Goal: Information Seeking & Learning: Learn about a topic

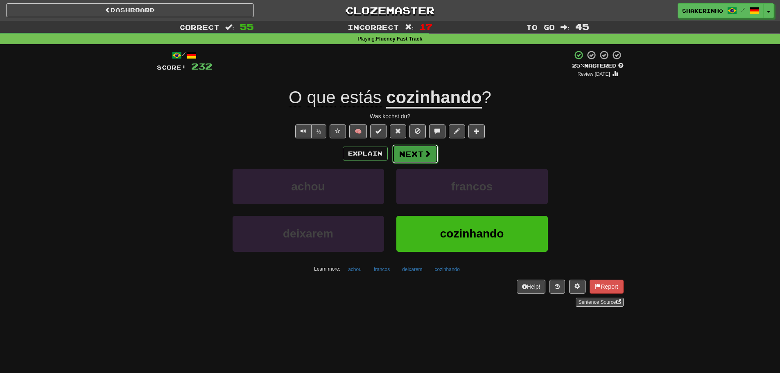
click at [416, 163] on button "Next" at bounding box center [415, 153] width 46 height 19
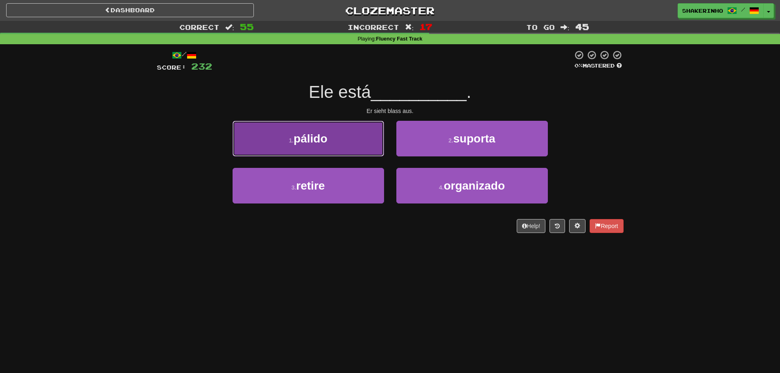
click at [319, 122] on button "1 . pálido" at bounding box center [307, 139] width 151 height 36
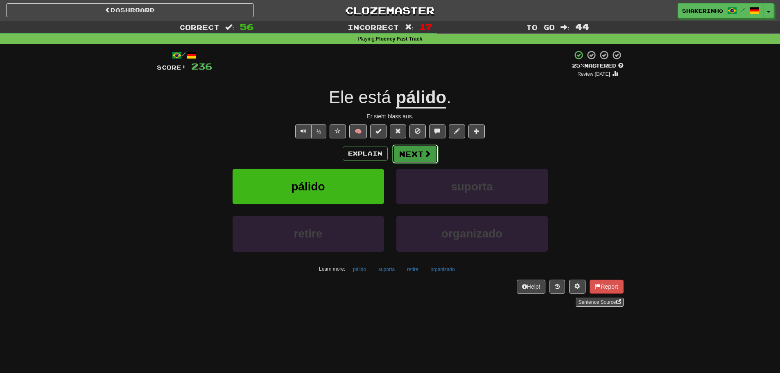
click at [412, 158] on button "Next" at bounding box center [415, 153] width 46 height 19
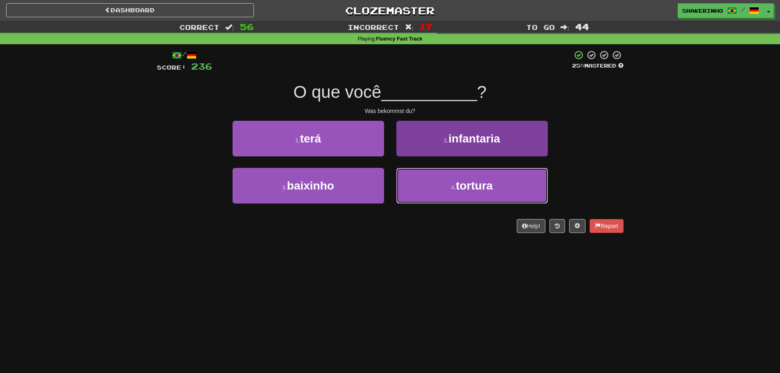
click at [449, 192] on button "4 . tortura" at bounding box center [471, 186] width 151 height 36
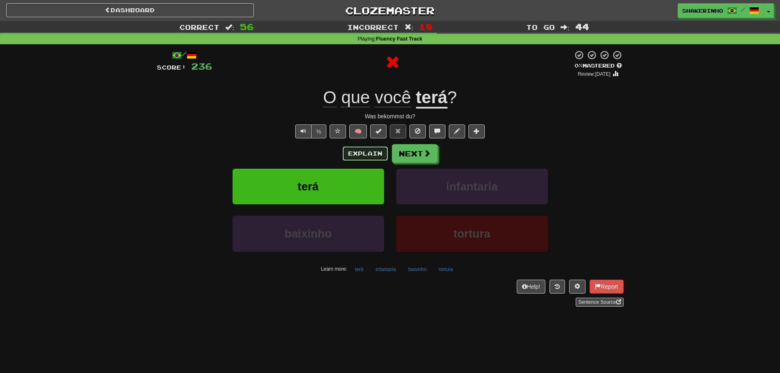
click at [370, 160] on button "Explain" at bounding box center [365, 153] width 45 height 14
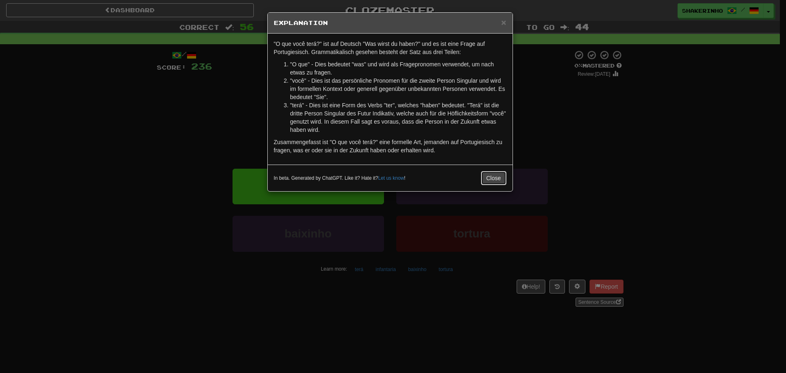
click at [488, 178] on button "Close" at bounding box center [493, 178] width 25 height 14
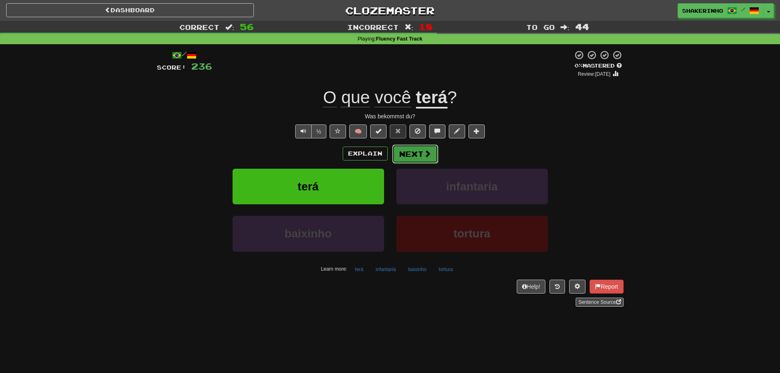
click at [414, 161] on button "Next" at bounding box center [415, 153] width 46 height 19
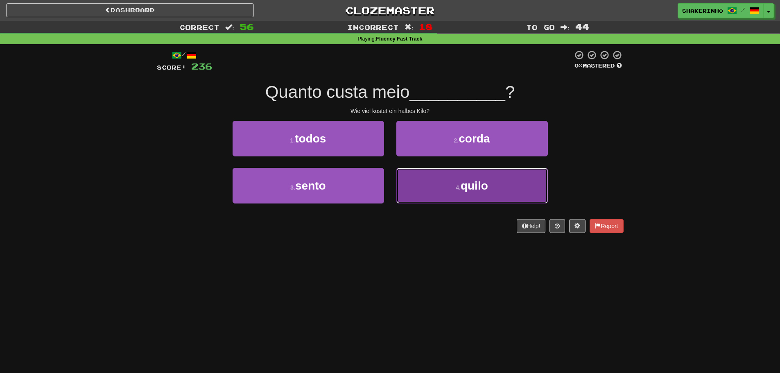
click at [443, 191] on button "4 . quilo" at bounding box center [471, 186] width 151 height 36
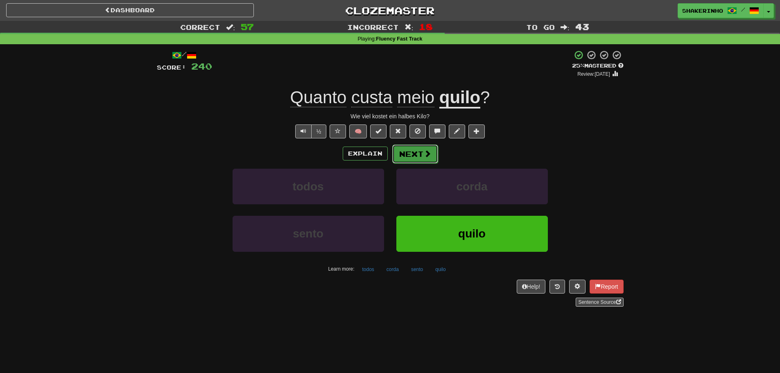
click at [417, 151] on button "Next" at bounding box center [415, 153] width 46 height 19
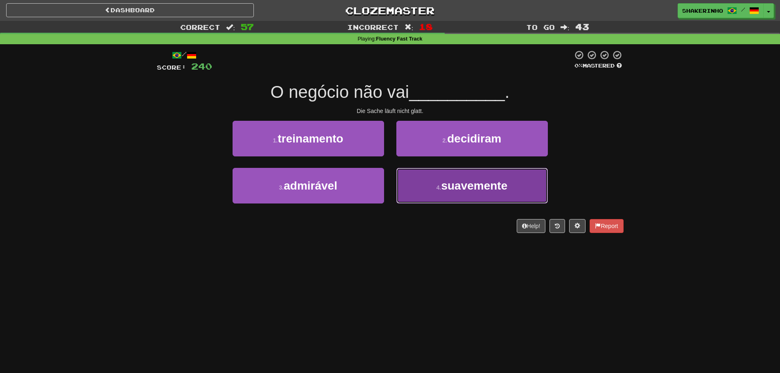
click at [440, 192] on button "4 . suavemente" at bounding box center [471, 186] width 151 height 36
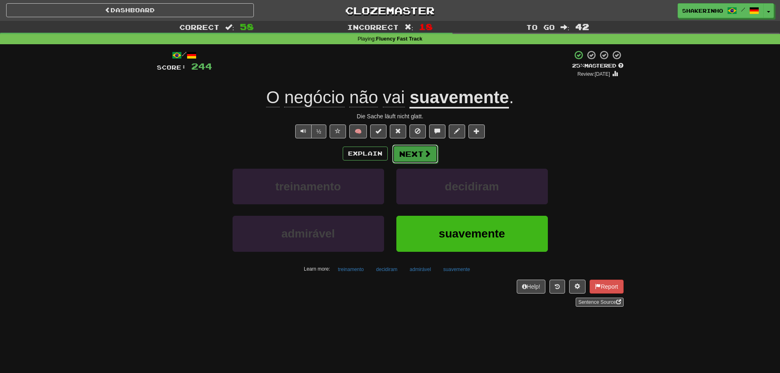
click at [424, 154] on span at bounding box center [427, 153] width 7 height 7
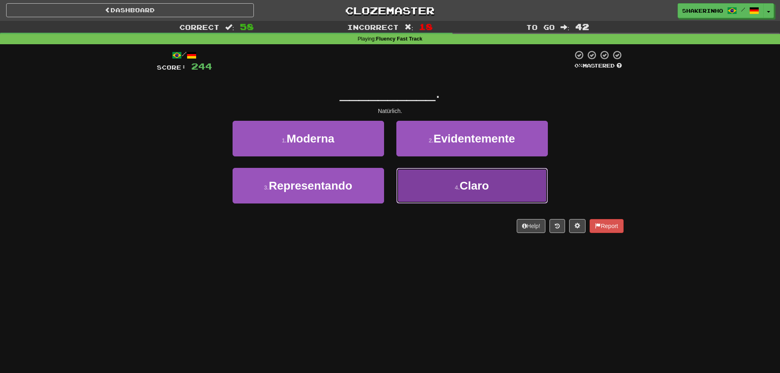
click at [450, 169] on button "4 . Claro" at bounding box center [471, 186] width 151 height 36
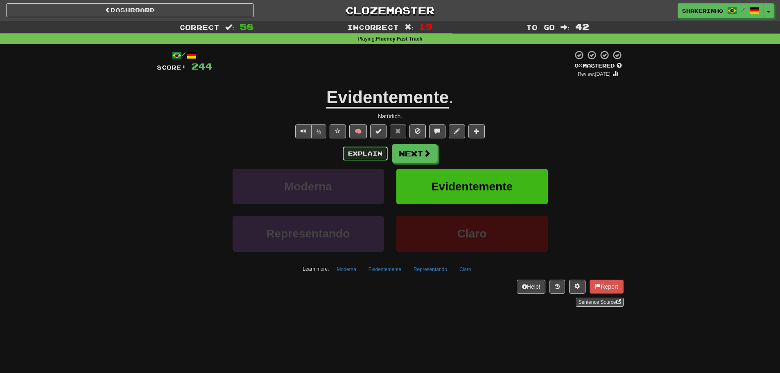
click at [372, 151] on button "Explain" at bounding box center [365, 153] width 45 height 14
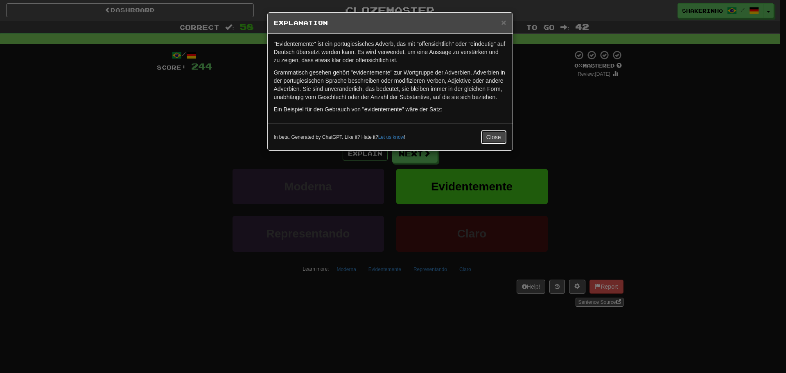
click at [503, 135] on button "Close" at bounding box center [493, 137] width 25 height 14
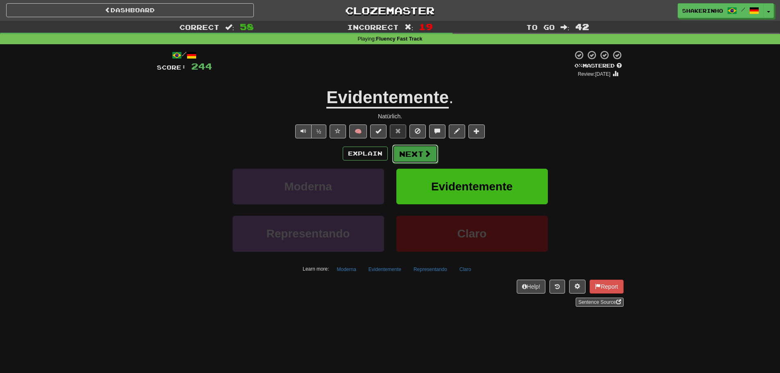
click at [424, 156] on span at bounding box center [427, 153] width 7 height 7
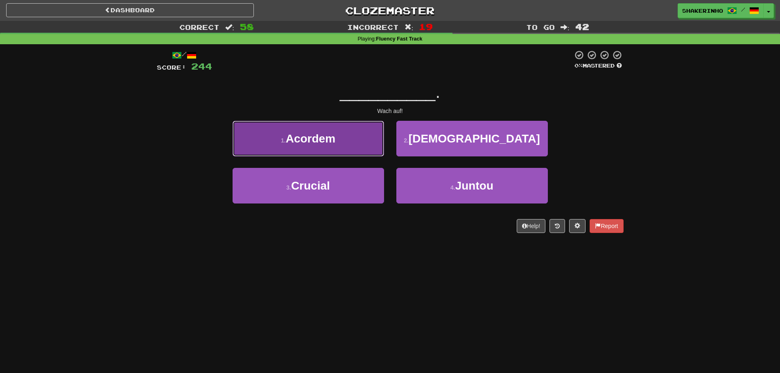
click at [337, 144] on button "1 . Acordem" at bounding box center [307, 139] width 151 height 36
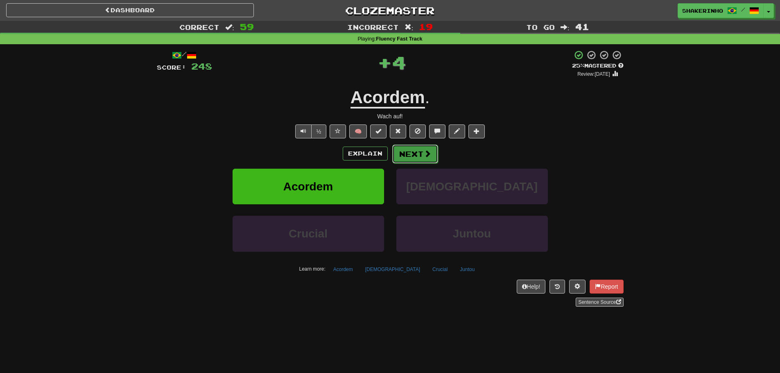
click at [403, 152] on button "Next" at bounding box center [415, 153] width 46 height 19
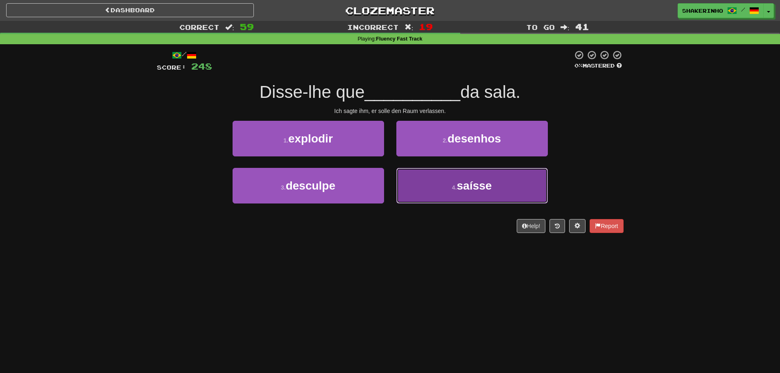
click at [416, 179] on button "4 . saísse" at bounding box center [471, 186] width 151 height 36
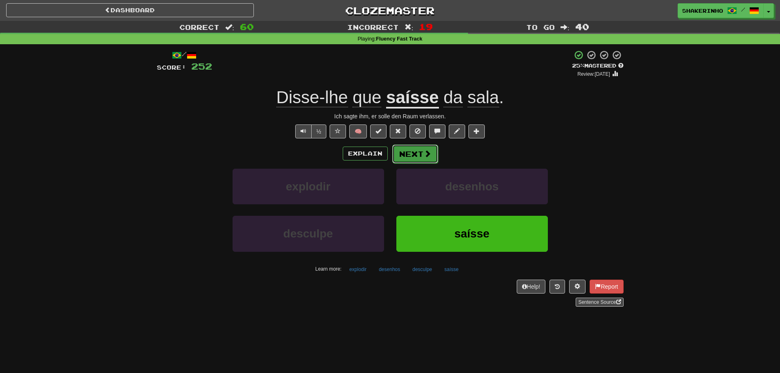
click at [411, 160] on button "Next" at bounding box center [415, 153] width 46 height 19
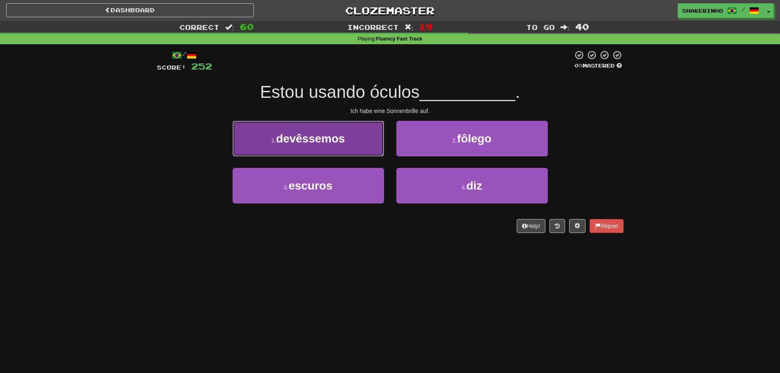
click at [306, 145] on button "1 . devêssemos" at bounding box center [307, 139] width 151 height 36
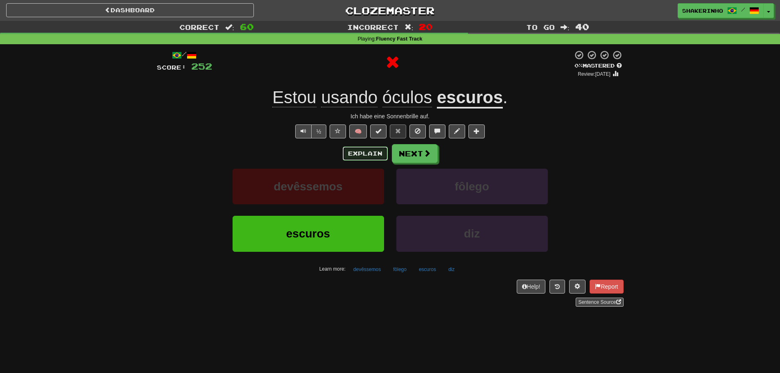
click at [352, 152] on button "Explain" at bounding box center [365, 153] width 45 height 14
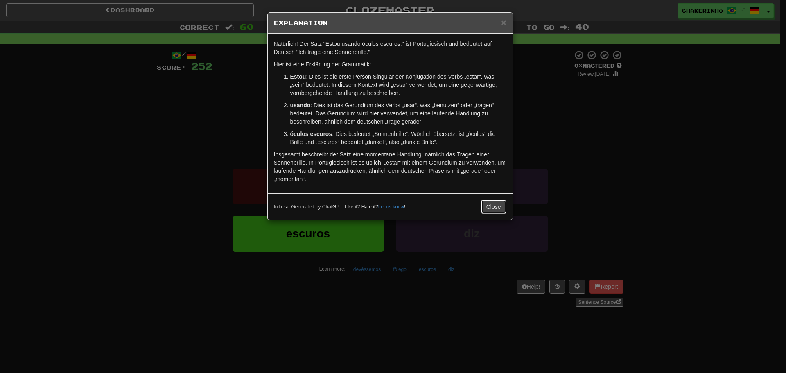
click at [493, 204] on button "Close" at bounding box center [493, 207] width 25 height 14
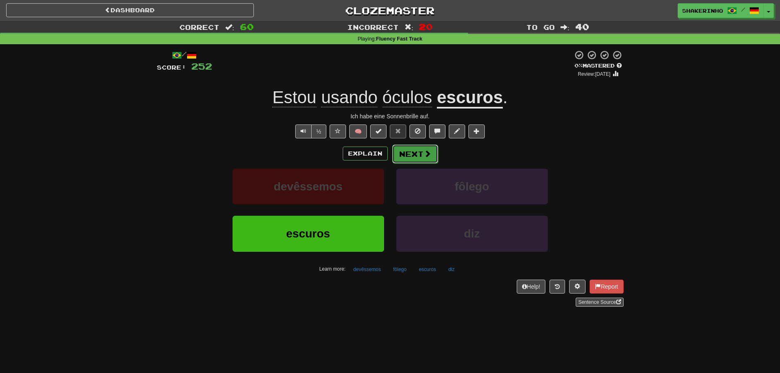
click at [424, 157] on span at bounding box center [427, 153] width 7 height 7
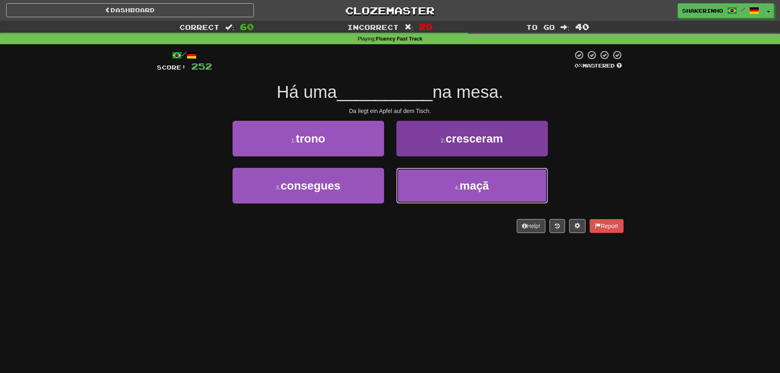
drag, startPoint x: 443, startPoint y: 193, endPoint x: 438, endPoint y: 186, distance: 8.5
click at [443, 193] on button "4 . maçã" at bounding box center [471, 186] width 151 height 36
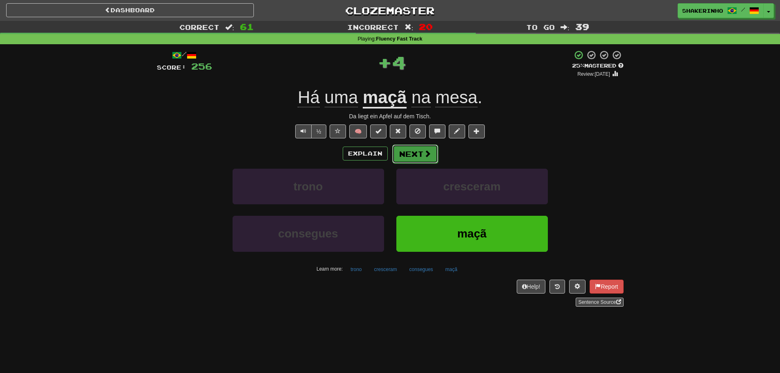
click at [405, 155] on button "Next" at bounding box center [415, 153] width 46 height 19
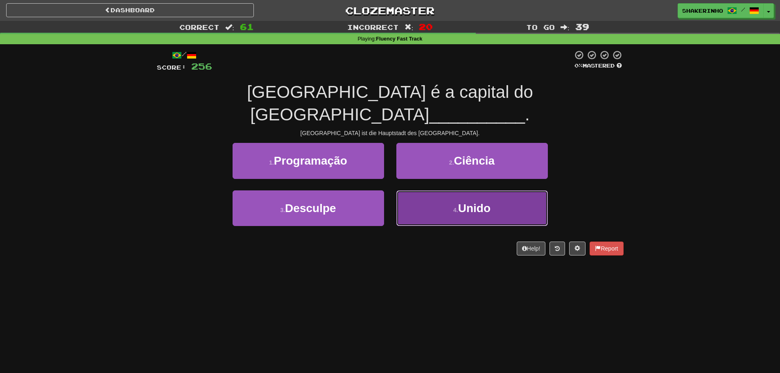
click at [444, 191] on button "4 . Unido" at bounding box center [471, 208] width 151 height 36
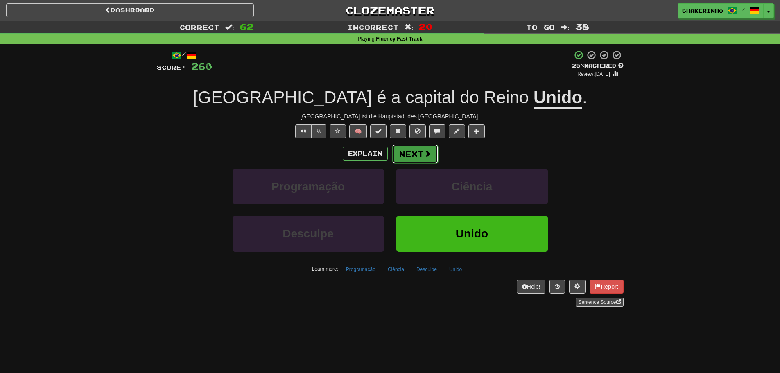
click at [419, 149] on button "Next" at bounding box center [415, 153] width 46 height 19
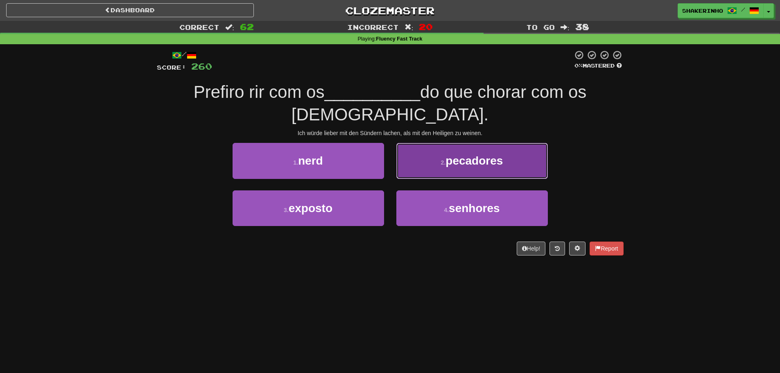
click at [442, 159] on small "2 ." at bounding box center [443, 162] width 5 height 7
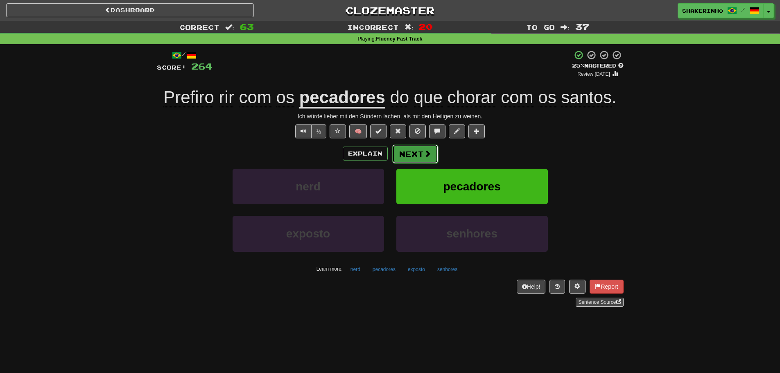
click at [417, 155] on button "Next" at bounding box center [415, 153] width 46 height 19
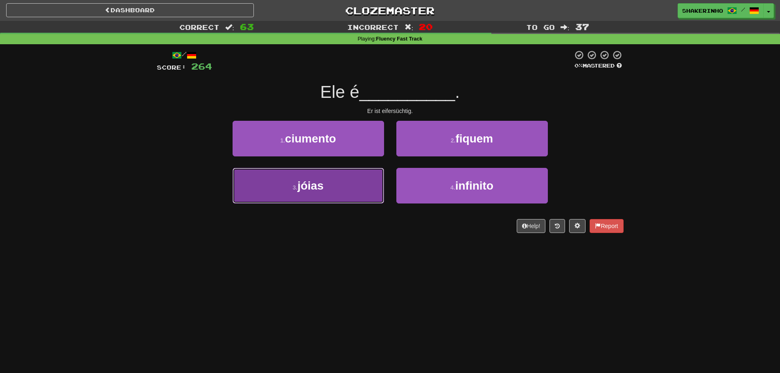
click at [329, 193] on button "3 . jóias" at bounding box center [307, 186] width 151 height 36
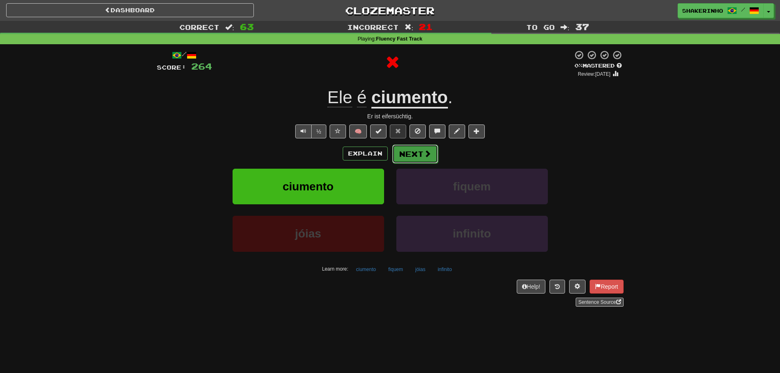
click at [413, 154] on button "Next" at bounding box center [415, 153] width 46 height 19
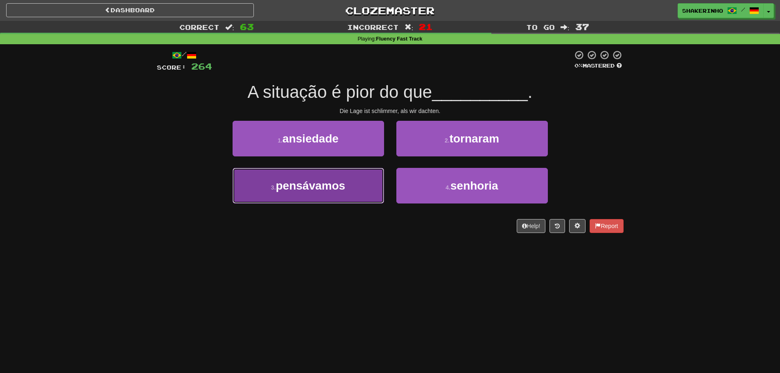
click at [350, 184] on button "3 . pensávamos" at bounding box center [307, 186] width 151 height 36
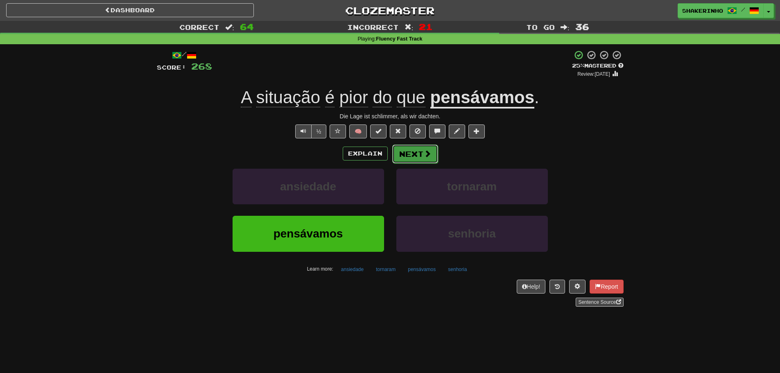
click at [421, 160] on button "Next" at bounding box center [415, 153] width 46 height 19
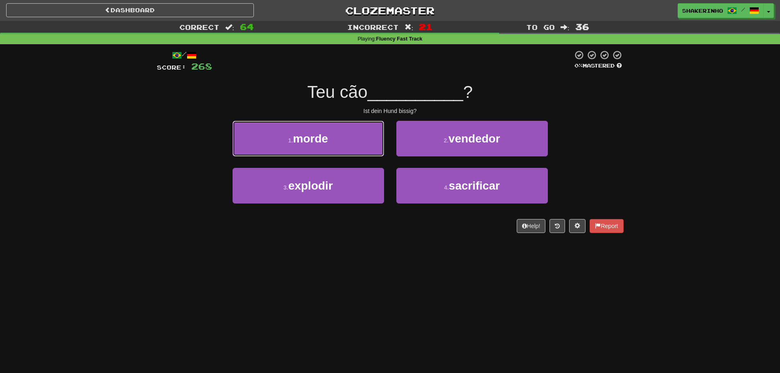
click at [368, 142] on button "1 . morde" at bounding box center [307, 139] width 151 height 36
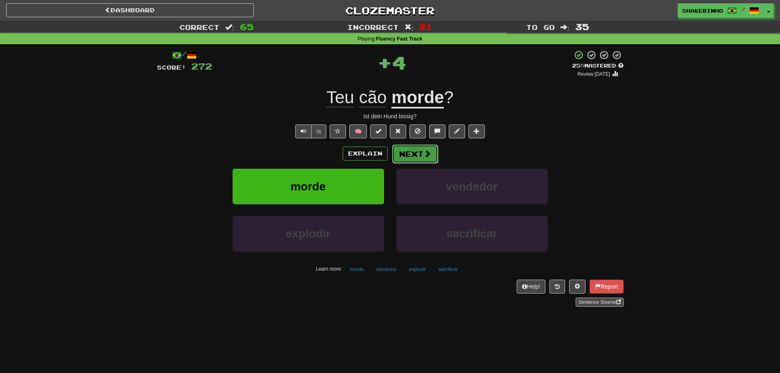
click at [412, 153] on button "Next" at bounding box center [415, 153] width 46 height 19
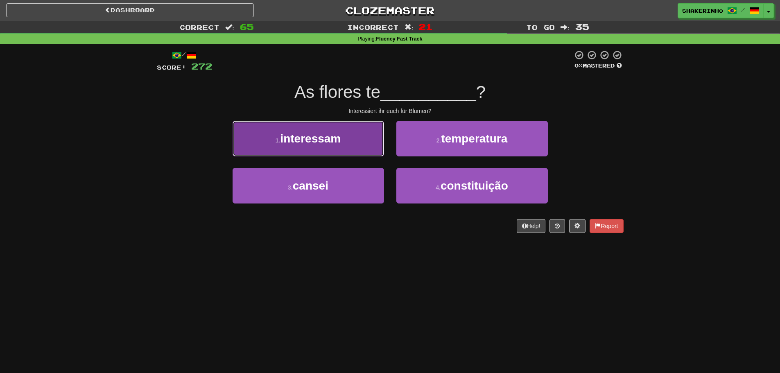
click at [325, 151] on button "1 . interessam" at bounding box center [307, 139] width 151 height 36
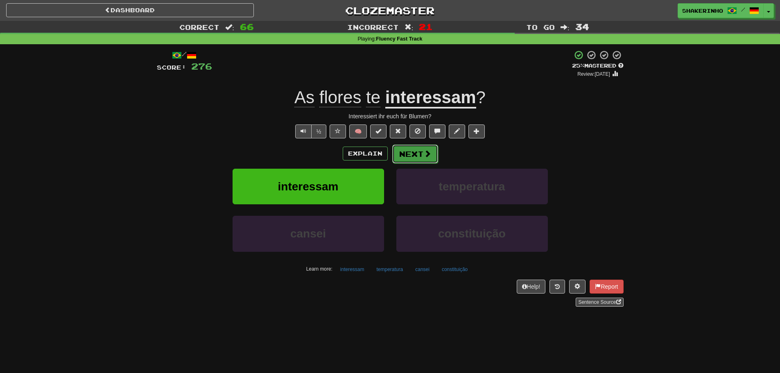
click at [415, 153] on button "Next" at bounding box center [415, 153] width 46 height 19
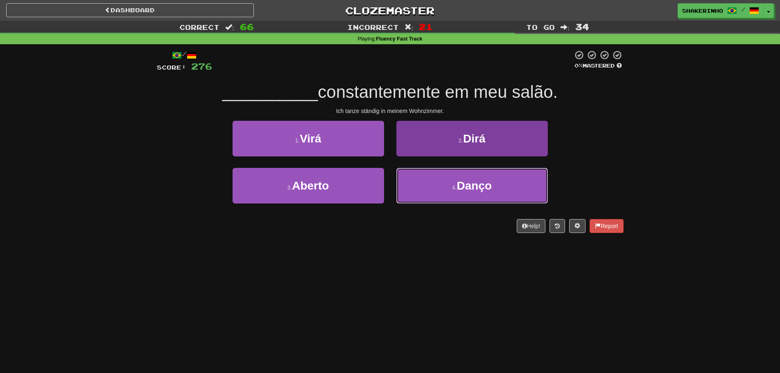
click at [440, 178] on button "4 . Danço" at bounding box center [471, 186] width 151 height 36
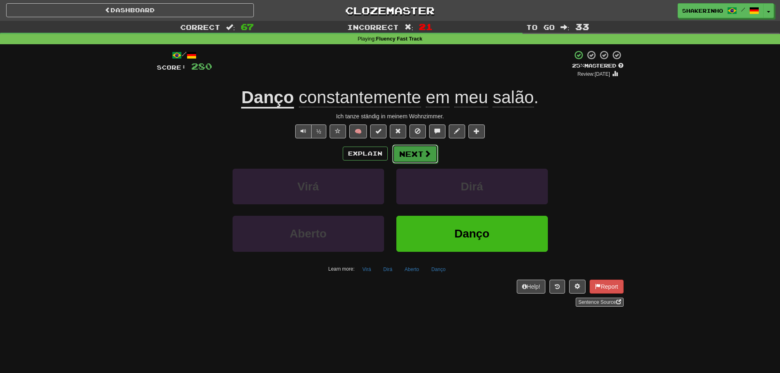
click at [415, 154] on button "Next" at bounding box center [415, 153] width 46 height 19
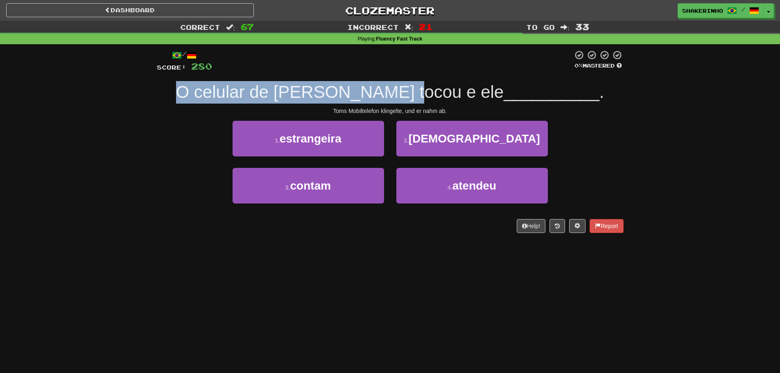
drag, startPoint x: 186, startPoint y: 93, endPoint x: 446, endPoint y: 99, distance: 260.3
click at [446, 99] on div "O celular de [PERSON_NAME] tocou e ele __________ ." at bounding box center [390, 92] width 466 height 23
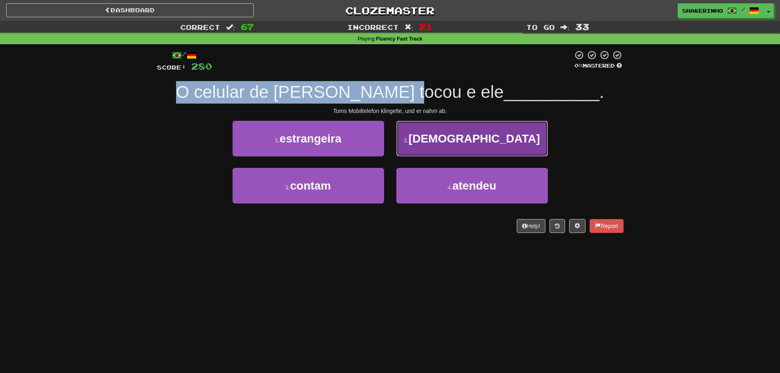
click at [444, 126] on button "2 . aposto" at bounding box center [471, 139] width 151 height 36
